Goal: Use online tool/utility

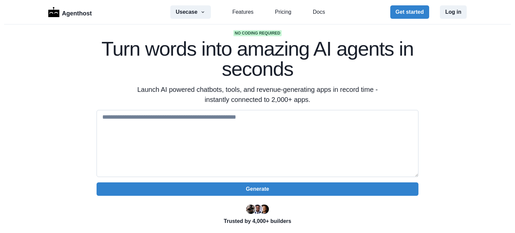
scroll to position [34, 0]
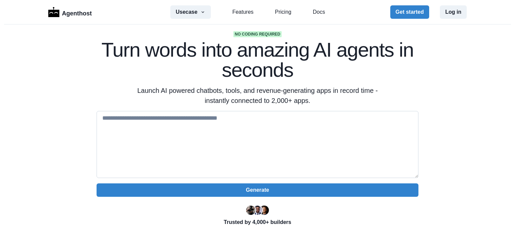
click at [251, 121] on textarea at bounding box center [257, 144] width 322 height 67
click at [223, 119] on textarea at bounding box center [257, 144] width 322 height 67
drag, startPoint x: 223, startPoint y: 119, endPoint x: 147, endPoint y: 120, distance: 76.4
click at [147, 120] on textarea at bounding box center [257, 144] width 322 height 67
click at [100, 120] on textarea at bounding box center [257, 144] width 322 height 67
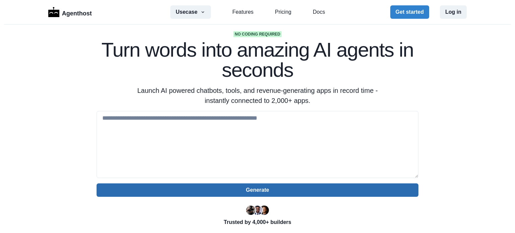
drag, startPoint x: 144, startPoint y: 200, endPoint x: 147, endPoint y: 189, distance: 12.0
click at [146, 196] on div "Generate Trusted by 4,000+ builders" at bounding box center [257, 168] width 322 height 115
click at [147, 189] on button "Generate" at bounding box center [257, 189] width 322 height 13
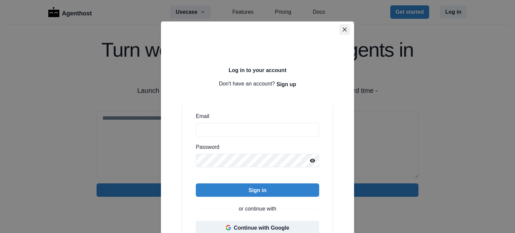
click at [344, 28] on button "Close" at bounding box center [344, 29] width 11 height 11
